Goal: Task Accomplishment & Management: Manage account settings

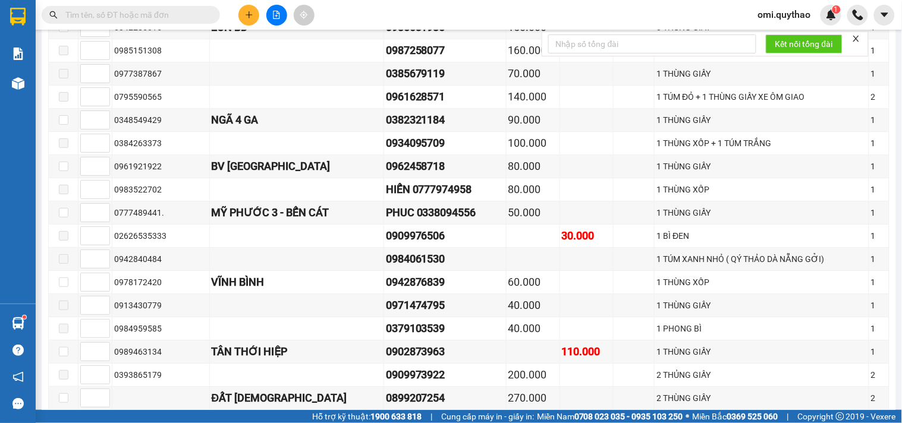
scroll to position [489, 0]
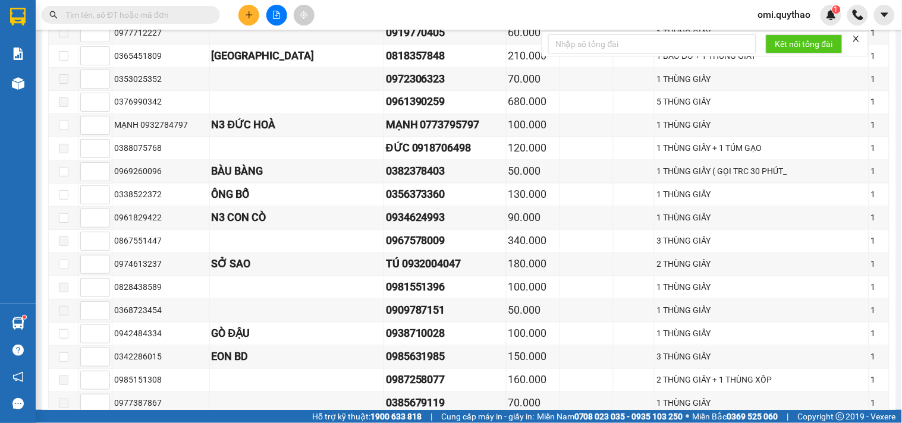
click at [795, 19] on span "omi.quythao" at bounding box center [784, 14] width 72 height 15
click at [797, 34] on span "Đăng xuất" at bounding box center [791, 36] width 50 height 13
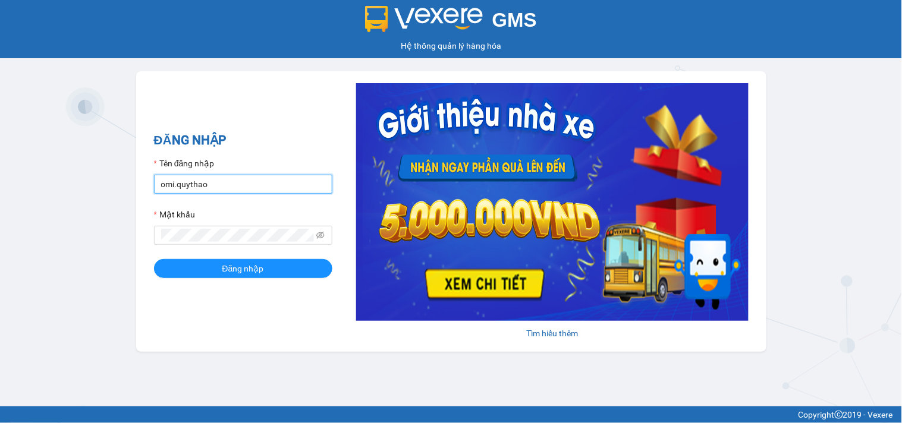
click at [230, 188] on input "omi.quythao" at bounding box center [243, 184] width 178 height 19
type input "quynhnhu.quythao"
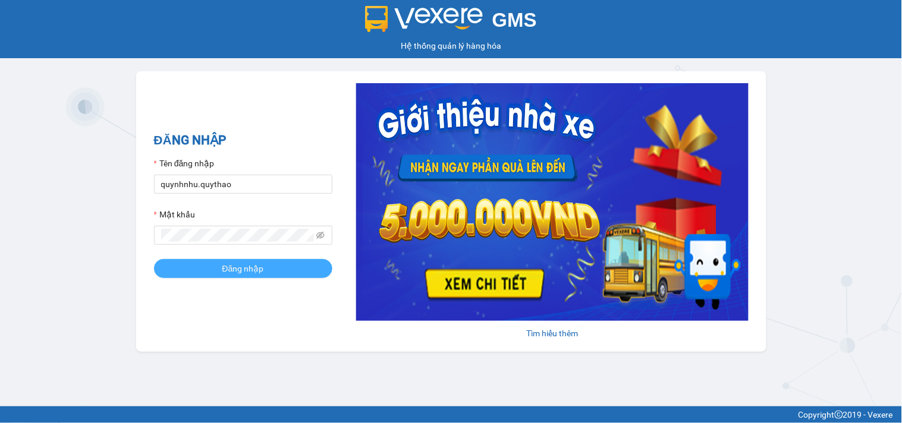
click at [247, 265] on span "Đăng nhập" at bounding box center [243, 268] width 42 height 13
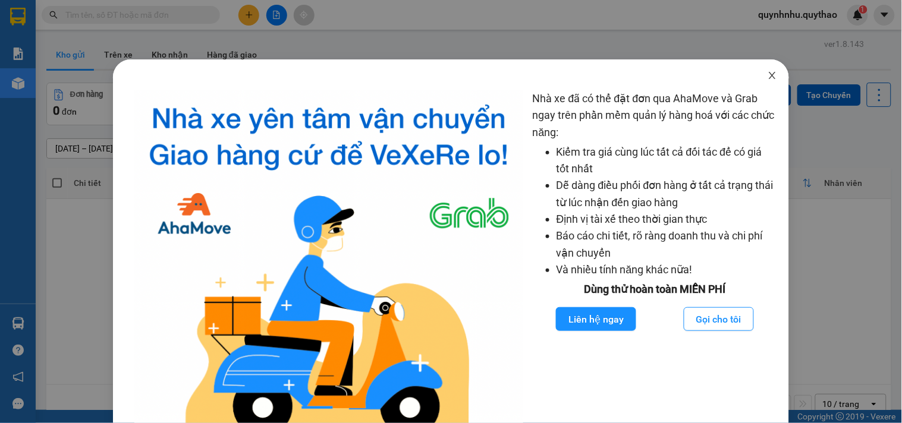
click at [767, 80] on icon "close" at bounding box center [772, 76] width 10 height 10
